Goal: Task Accomplishment & Management: Manage account settings

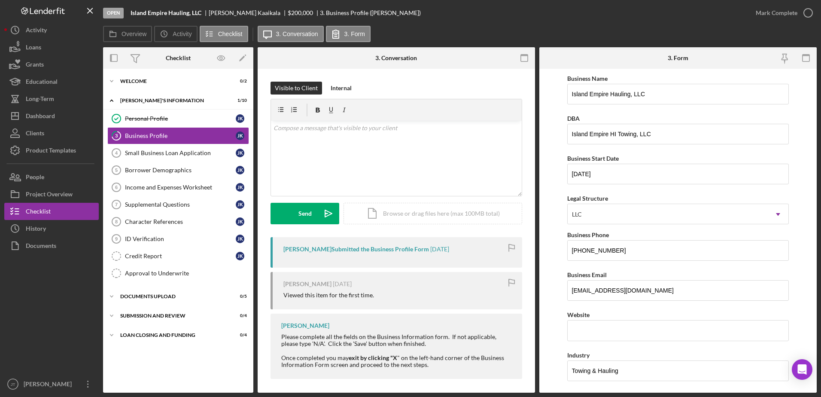
scroll to position [558, 0]
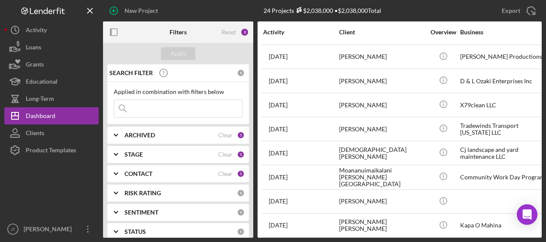
scroll to position [120, 0]
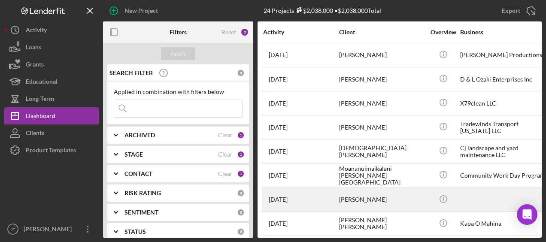
click at [376, 175] on div "[PERSON_NAME]" at bounding box center [382, 200] width 86 height 23
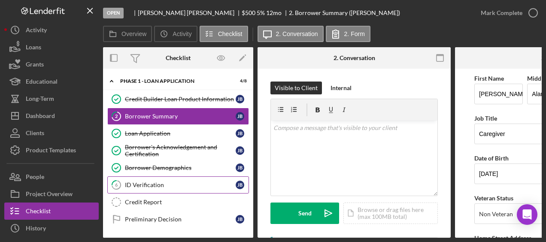
click at [179, 175] on div "ID Verification" at bounding box center [180, 185] width 111 height 7
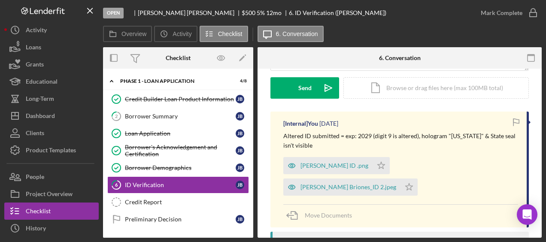
scroll to position [135, 0]
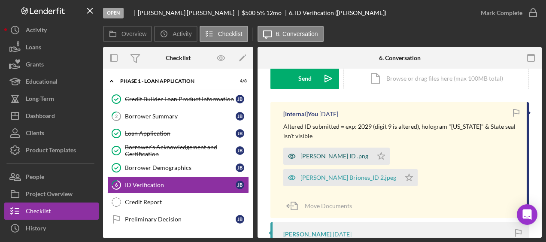
click at [329, 158] on div "[PERSON_NAME] ID .png" at bounding box center [335, 156] width 68 height 7
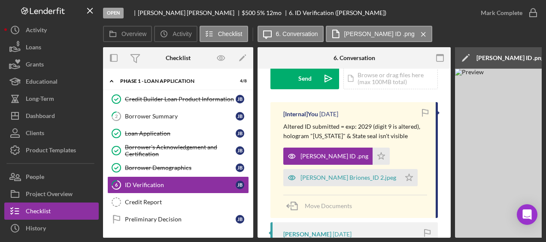
drag, startPoint x: 386, startPoint y: 238, endPoint x: 423, endPoint y: 240, distance: 36.6
click at [408, 175] on div "Open [PERSON_NAME] $500 $500 5 % 12 mo 6. ID Verification ([PERSON_NAME]) [PERS…" at bounding box center [273, 121] width 546 height 242
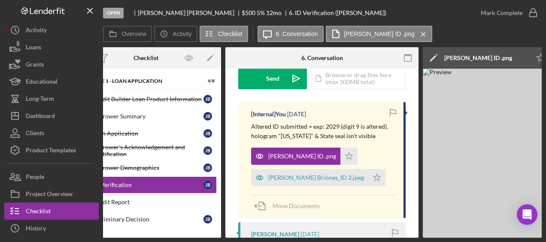
scroll to position [0, 32]
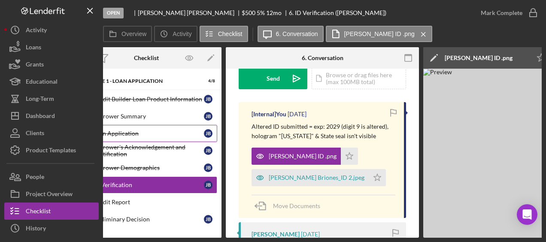
click at [172, 135] on div "Loan Application" at bounding box center [148, 133] width 111 height 7
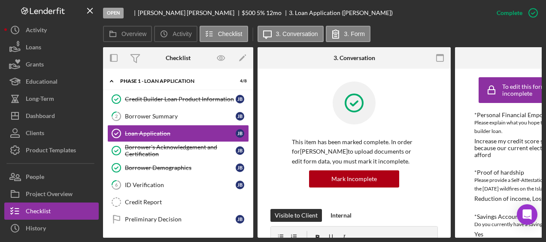
click at [408, 23] on div "Open [PERSON_NAME] $500 $500 5 % 12 mo 3. Loan Application ([PERSON_NAME])" at bounding box center [295, 13] width 385 height 26
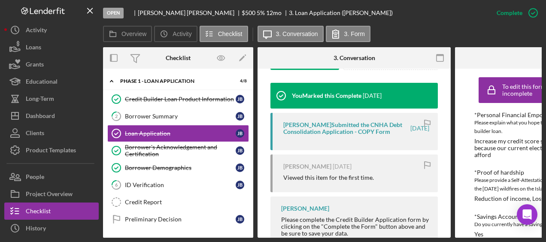
scroll to position [284, 0]
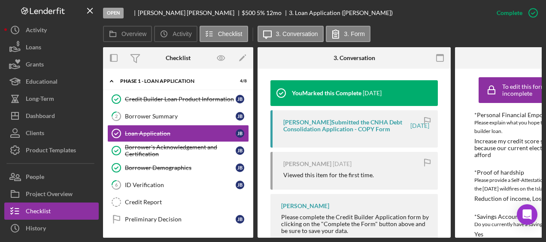
click at [358, 133] on div "[PERSON_NAME] Submitted the CNHA Debt Consolidation Application - COPY Form" at bounding box center [347, 126] width 126 height 14
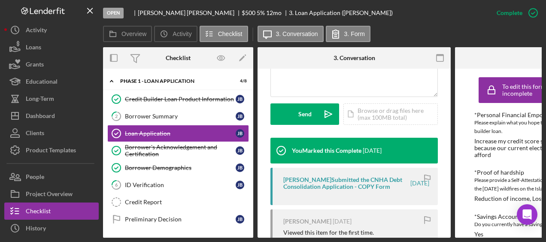
scroll to position [224, 0]
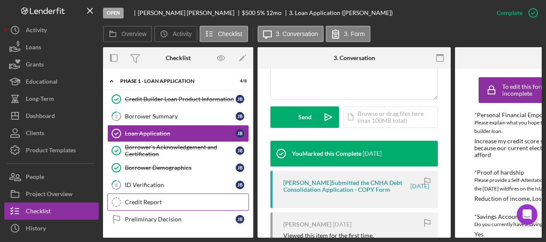
click at [196, 175] on div "Credit Report" at bounding box center [187, 202] width 124 height 7
